Goal: Task Accomplishment & Management: Use online tool/utility

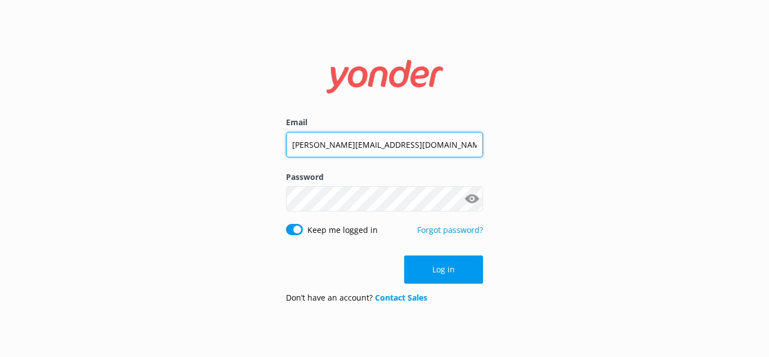
drag, startPoint x: 416, startPoint y: 146, endPoint x: 207, endPoint y: 137, distance: 209.7
click at [207, 137] on div "Email [PERSON_NAME][EMAIL_ADDRESS][DOMAIN_NAME] Password Show password Keep me …" at bounding box center [384, 178] width 769 height 357
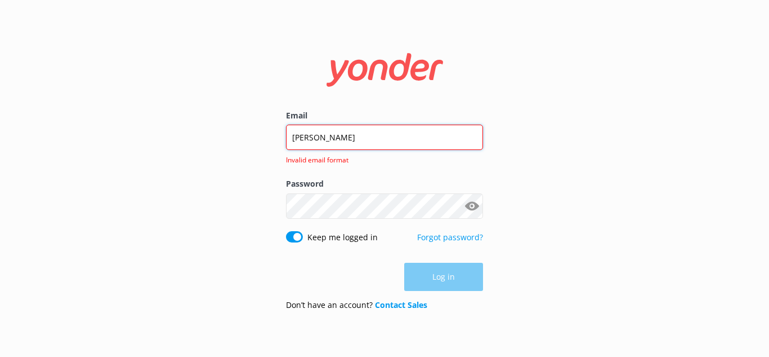
type input "[PERSON_NAME][EMAIL_ADDRESS][DOMAIN_NAME]"
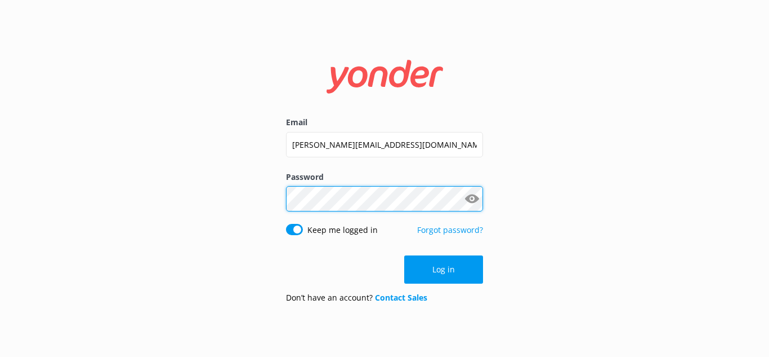
click at [273, 198] on div "Email [PERSON_NAME][EMAIL_ADDRESS][DOMAIN_NAME] Password Show password Keep me …" at bounding box center [384, 179] width 225 height 268
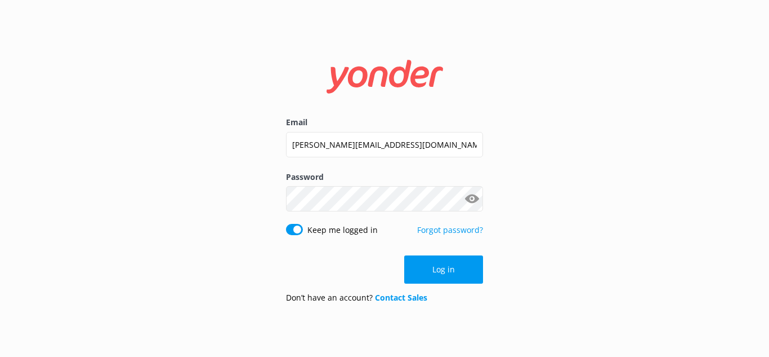
drag, startPoint x: 749, startPoint y: 103, endPoint x: 702, endPoint y: 128, distance: 53.9
click at [745, 104] on div "Email [PERSON_NAME][EMAIL_ADDRESS][DOMAIN_NAME] Password Show password Keep me …" at bounding box center [384, 178] width 769 height 357
click at [463, 273] on button "Log in" at bounding box center [443, 269] width 79 height 28
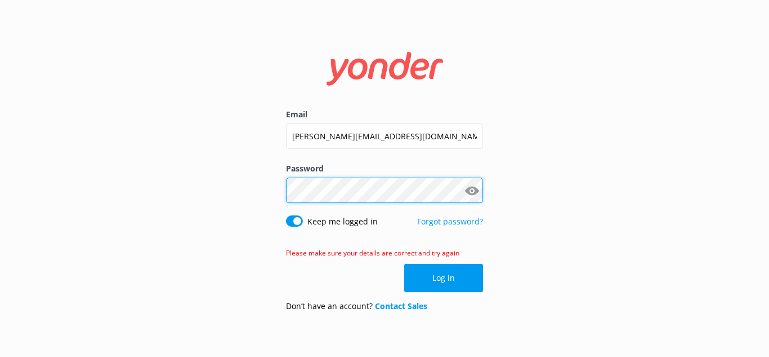
click at [242, 193] on div "Email [PERSON_NAME][EMAIL_ADDRESS][DOMAIN_NAME] Password Show password Keep me …" at bounding box center [384, 178] width 769 height 357
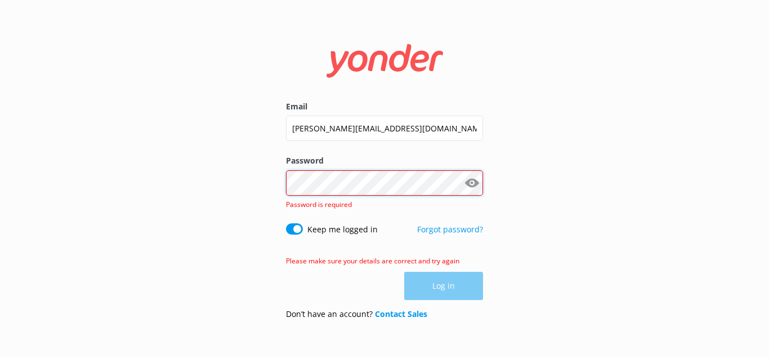
scroll to position [0, 76]
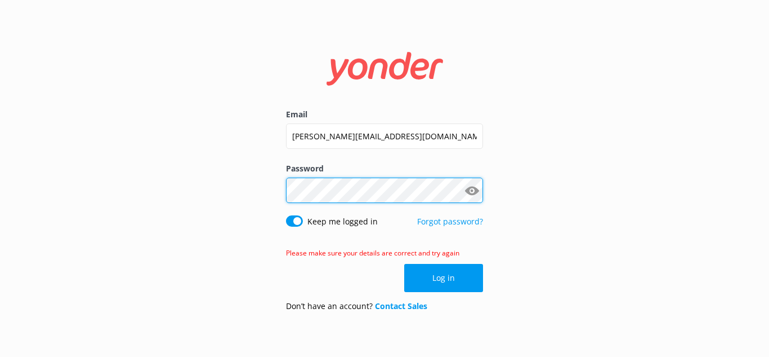
click at [693, 236] on div "Email [PERSON_NAME][EMAIL_ADDRESS][DOMAIN_NAME] Password Show password Keep me …" at bounding box center [384, 178] width 769 height 357
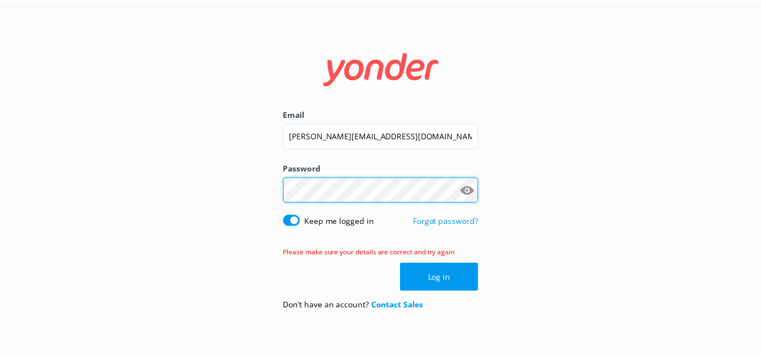
scroll to position [0, 0]
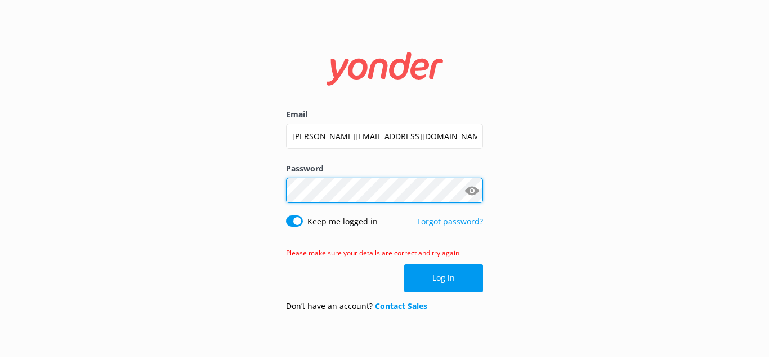
click at [238, 185] on div "Email [PERSON_NAME][EMAIL_ADDRESS][DOMAIN_NAME] Password Show password Keep me …" at bounding box center [384, 178] width 769 height 357
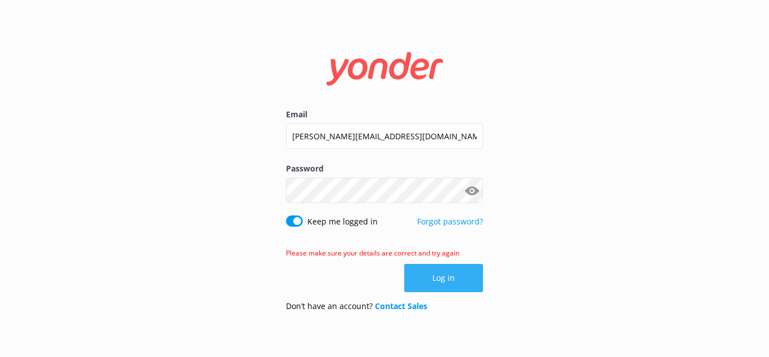
click at [457, 281] on button "Log in" at bounding box center [443, 278] width 79 height 28
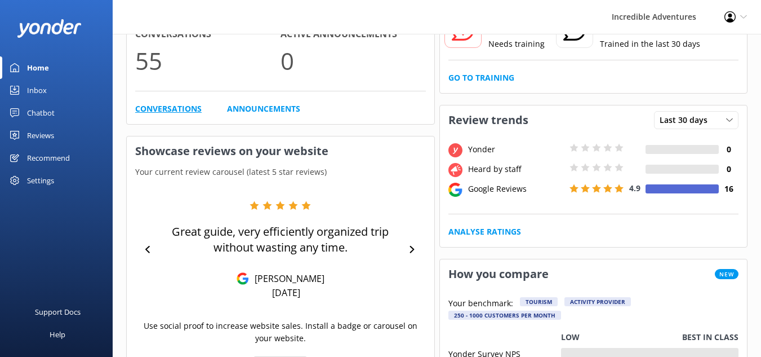
scroll to position [56, 0]
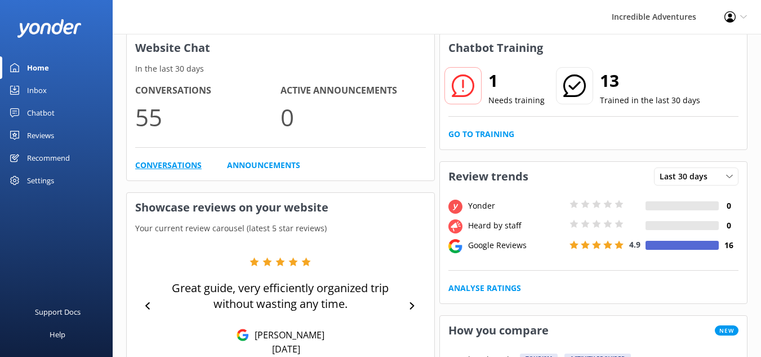
click at [173, 165] on link "Conversations" at bounding box center [168, 165] width 66 height 12
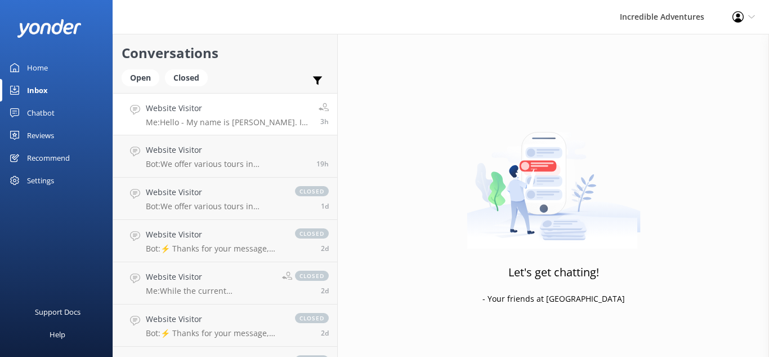
click at [237, 127] on p "Me: Hello - My name is [PERSON_NAME]. In answer to your question, we offer acco…" at bounding box center [228, 122] width 164 height 10
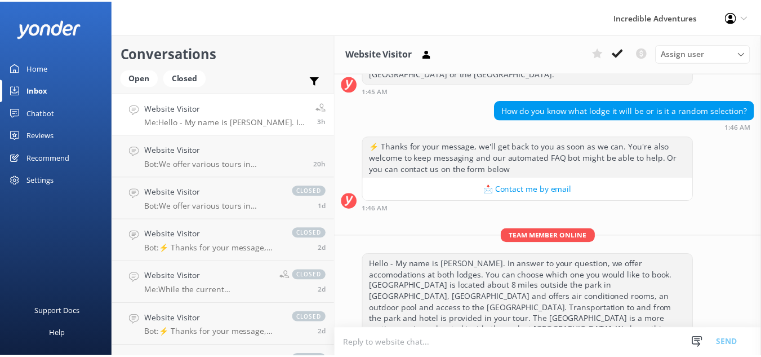
scroll to position [253, 0]
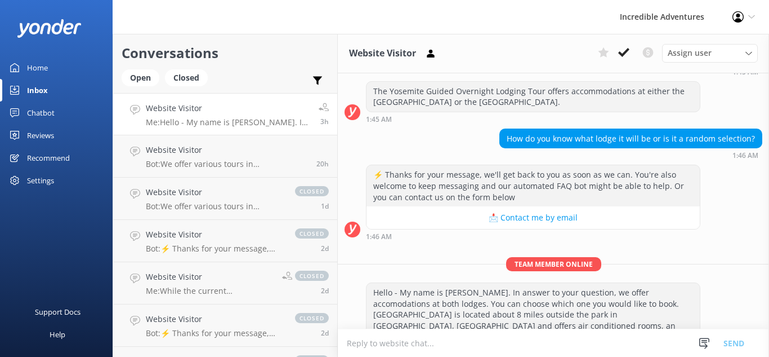
click at [50, 68] on link "Home" at bounding box center [56, 67] width 113 height 23
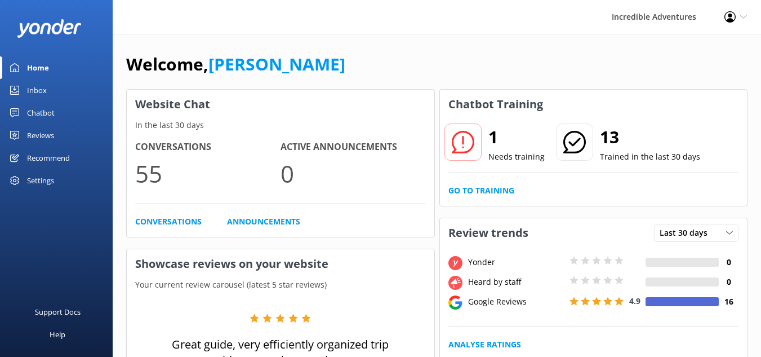
click at [572, 143] on use at bounding box center [574, 142] width 23 height 23
click at [474, 143] on div at bounding box center [462, 141] width 37 height 37
click at [515, 154] on p "Needs training" at bounding box center [516, 156] width 56 height 12
click at [484, 189] on link "Go to Training" at bounding box center [481, 190] width 66 height 12
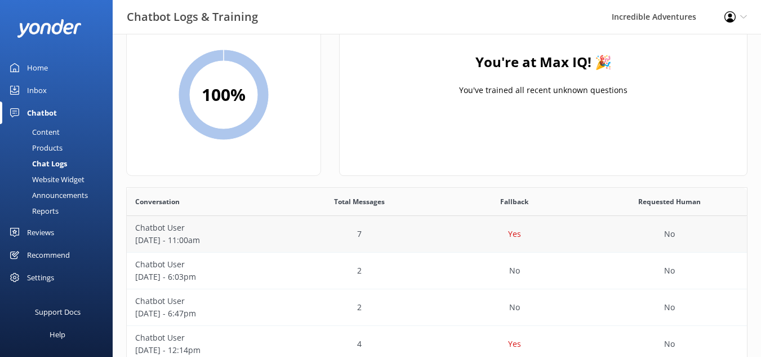
scroll to position [113, 0]
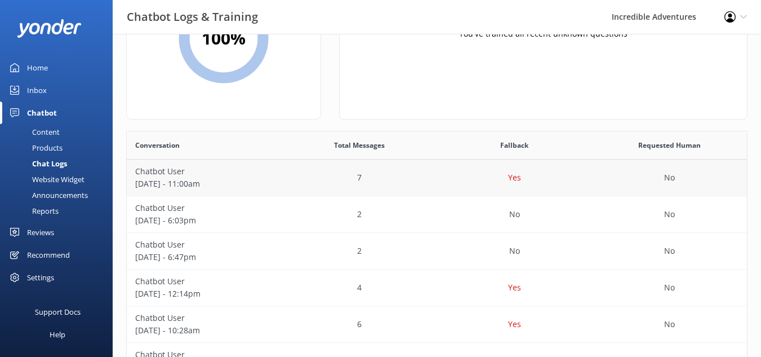
click at [361, 184] on p "7" at bounding box center [359, 177] width 5 height 12
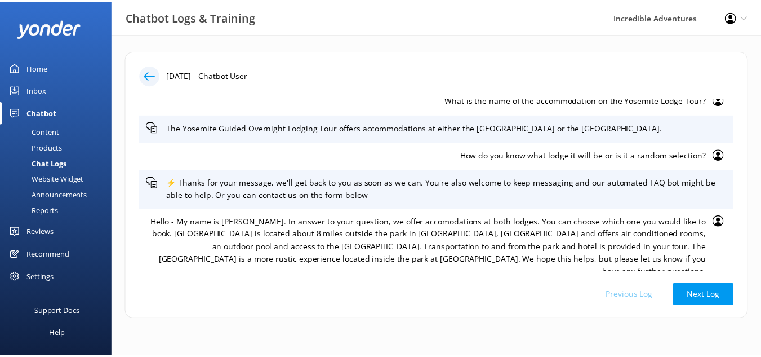
scroll to position [95, 0]
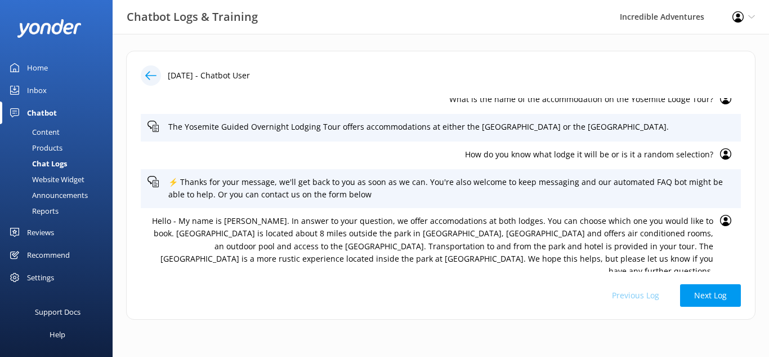
click at [162, 78] on div at bounding box center [154, 75] width 27 height 20
click at [150, 75] on use at bounding box center [150, 75] width 11 height 8
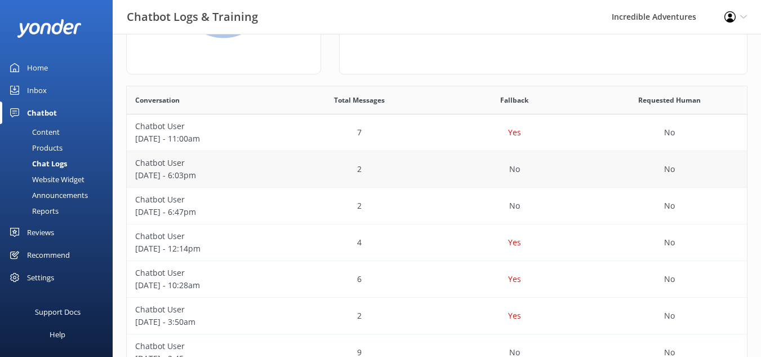
scroll to position [225, 0]
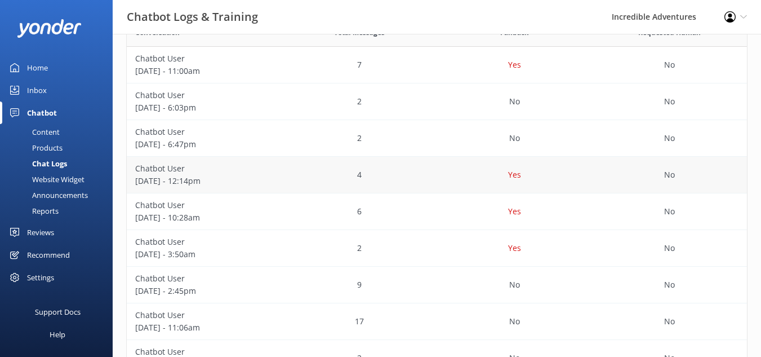
click at [246, 180] on p "[DATE] - 12:14pm" at bounding box center [204, 181] width 138 height 12
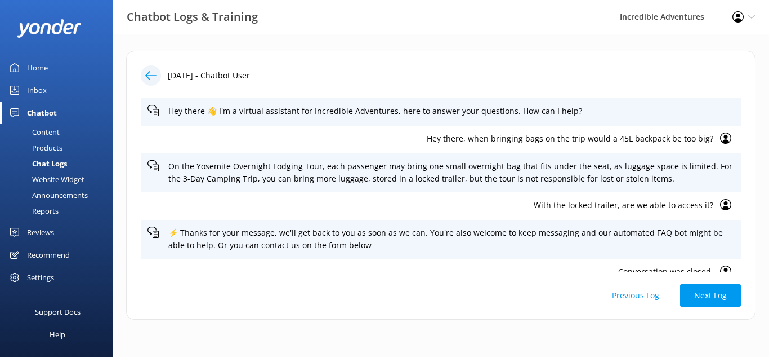
click at [149, 77] on icon at bounding box center [150, 75] width 11 height 11
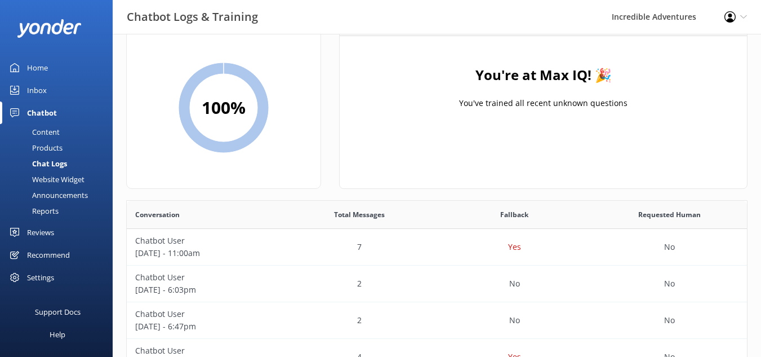
scroll to position [6, 0]
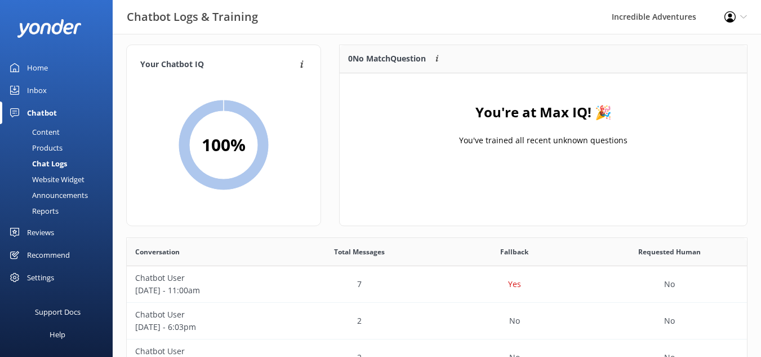
click at [37, 64] on div "Home" at bounding box center [37, 67] width 21 height 23
